Goal: Information Seeking & Learning: Learn about a topic

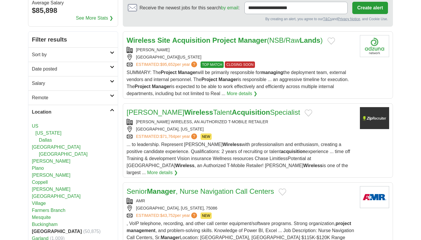
scroll to position [70, 0]
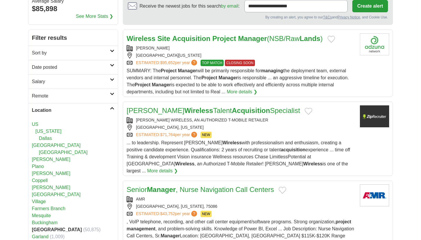
click at [252, 110] on link "Luna Wireless Talent Acquisition Specialist" at bounding box center [213, 110] width 173 height 8
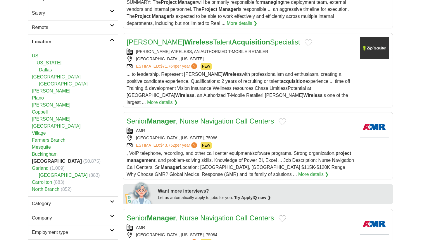
scroll to position [136, 0]
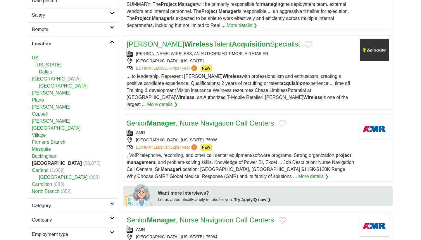
click at [42, 94] on link "[PERSON_NAME]" at bounding box center [51, 92] width 39 height 5
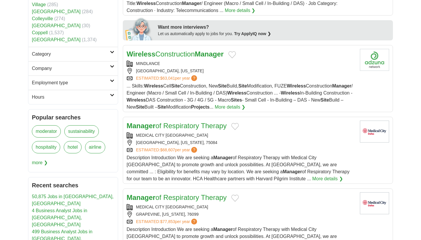
scroll to position [295, 0]
click at [245, 107] on link "More details ❯" at bounding box center [229, 106] width 31 height 7
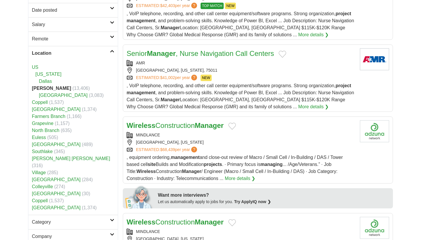
scroll to position [127, 0]
click at [43, 103] on link "Coppell" at bounding box center [40, 102] width 16 height 5
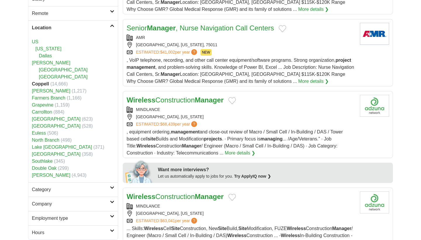
scroll to position [152, 0]
click at [43, 56] on link "Dallas" at bounding box center [45, 55] width 13 height 5
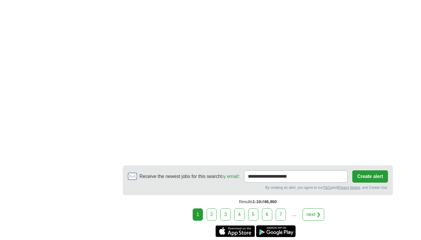
scroll to position [994, 0]
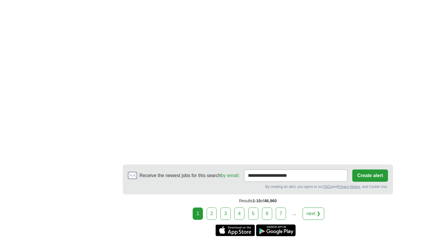
click at [211, 209] on link "2" at bounding box center [212, 213] width 10 height 12
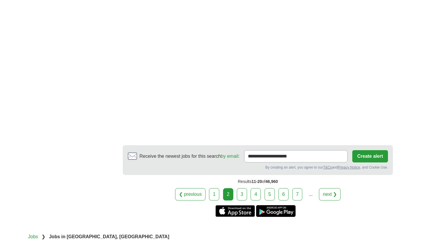
scroll to position [1087, 0]
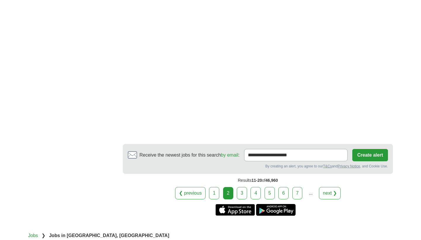
click at [240, 187] on link "3" at bounding box center [242, 193] width 10 height 12
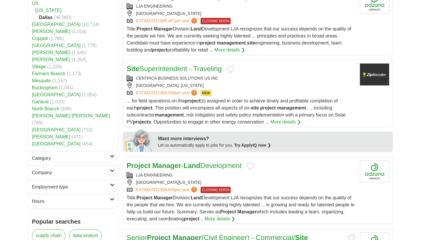
scroll to position [153, 0]
